Goal: Check status

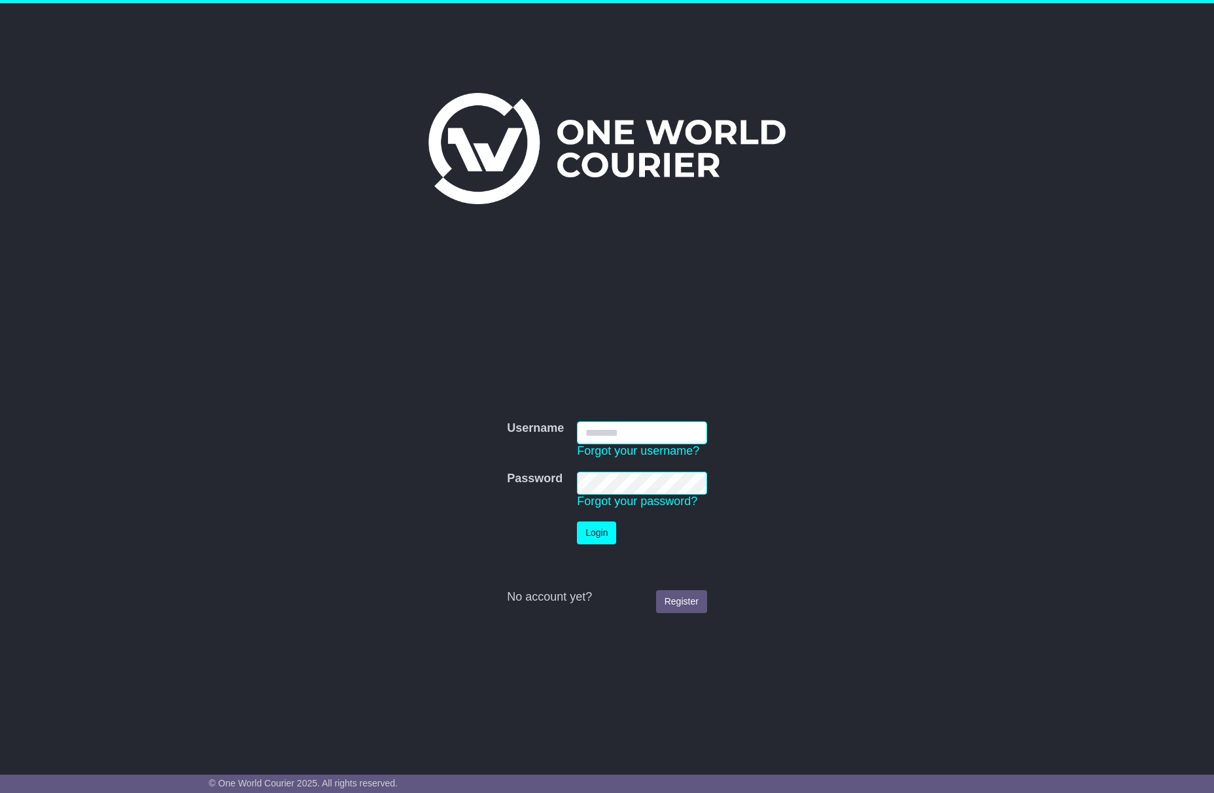
type input "**********"
click at [606, 527] on button "Login" at bounding box center [596, 532] width 39 height 23
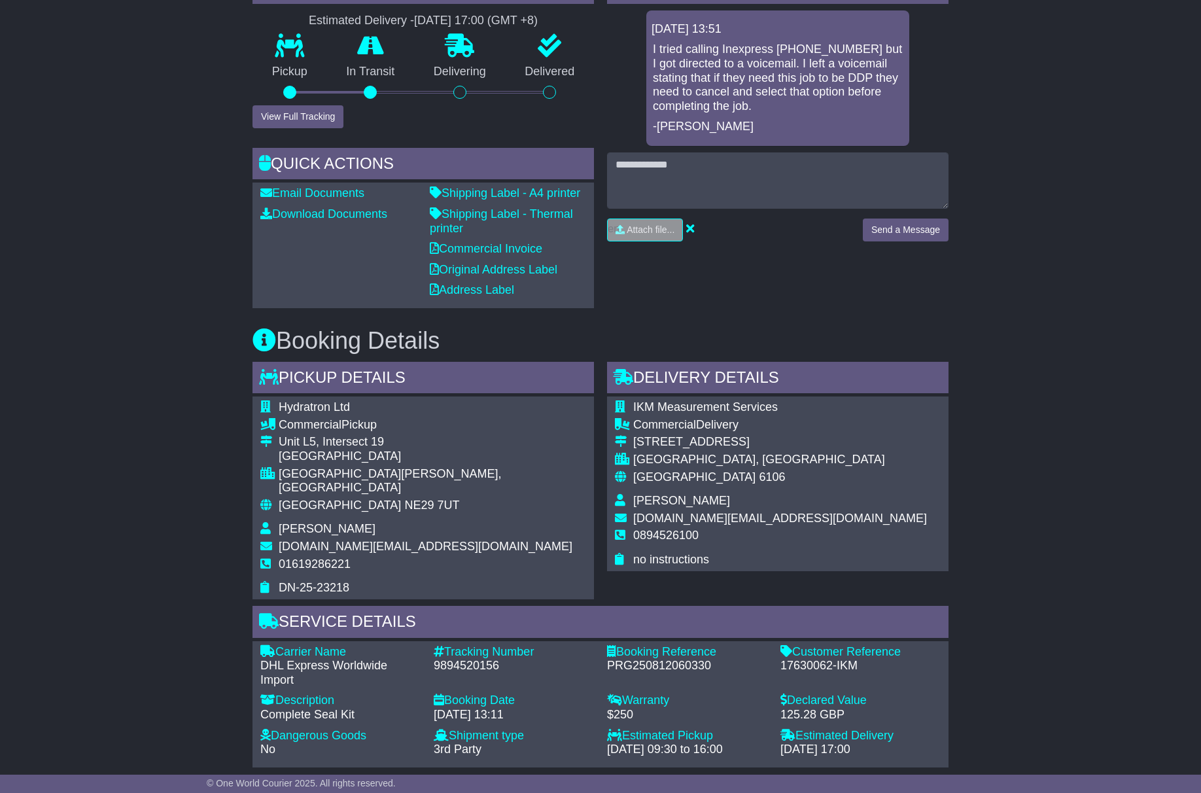
scroll to position [387, 0]
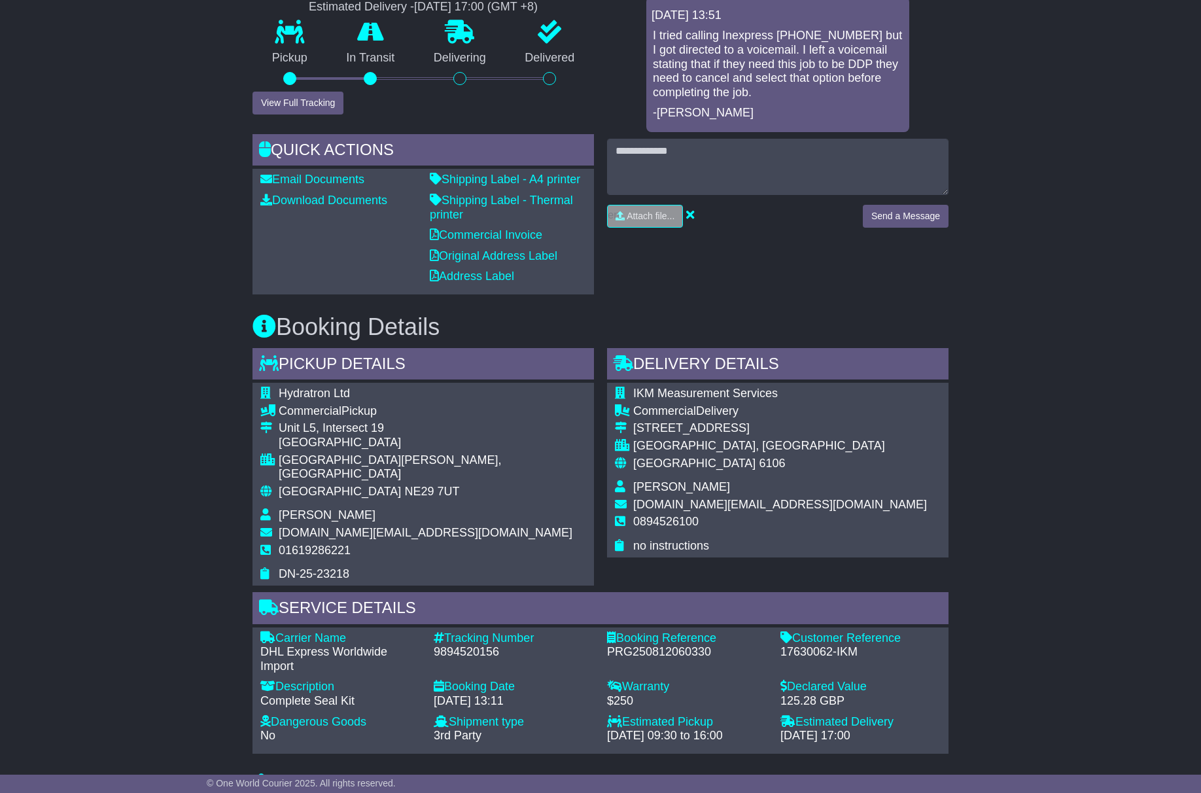
click at [452, 645] on div "9894520156" at bounding box center [514, 652] width 160 height 14
copy div "9894520156"
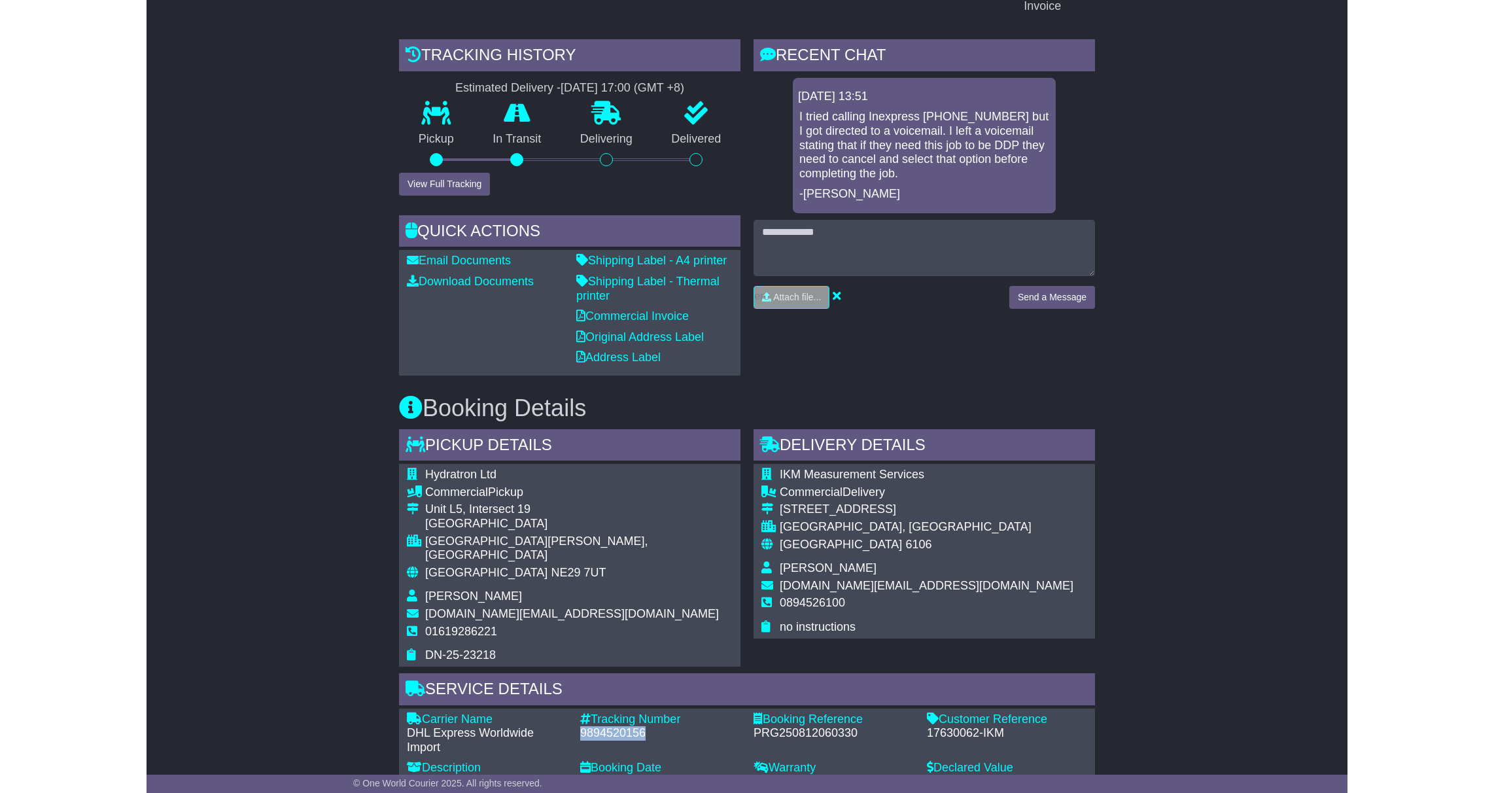
scroll to position [309, 0]
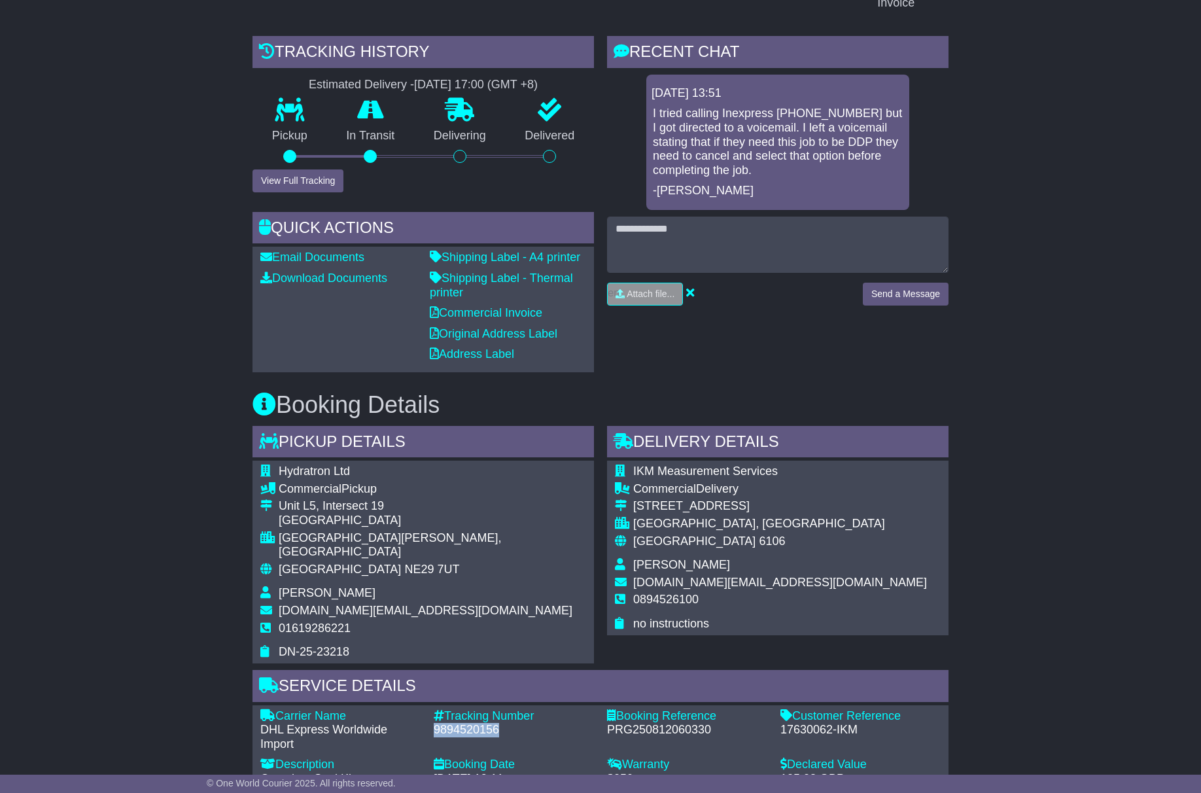
copy div "9894520156"
